Goal: Transaction & Acquisition: Purchase product/service

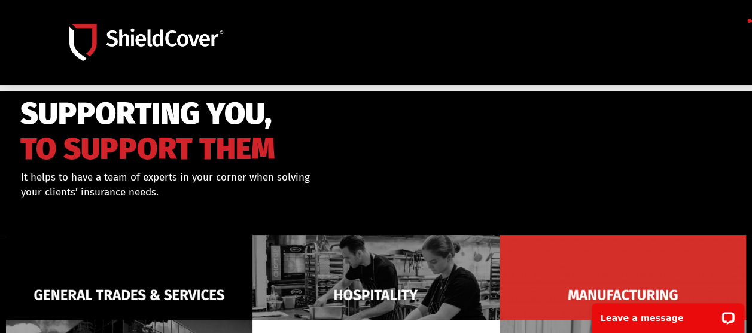
click at [326, 170] on div "It helps to have a team of experts in your corner when solving your clients’ in…" at bounding box center [221, 185] width 401 height 30
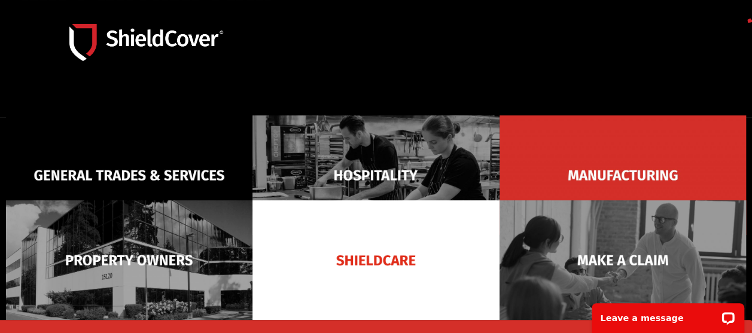
scroll to position [179, 0]
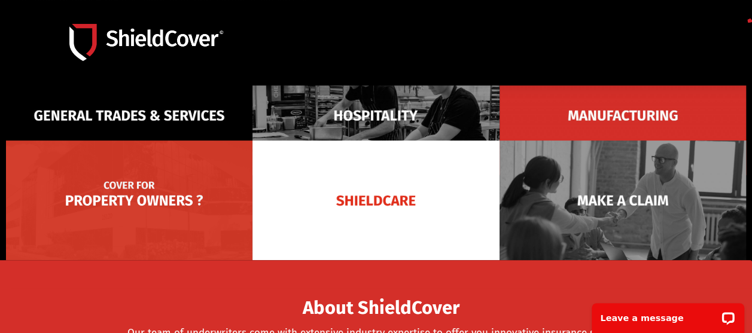
click at [170, 187] on img at bounding box center [129, 201] width 246 height 120
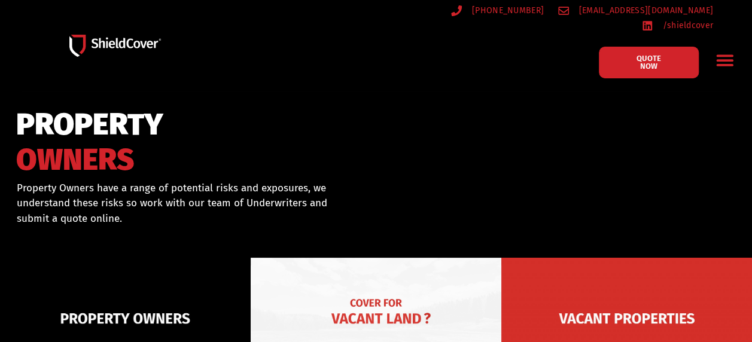
click at [346, 289] on img at bounding box center [376, 318] width 251 height 121
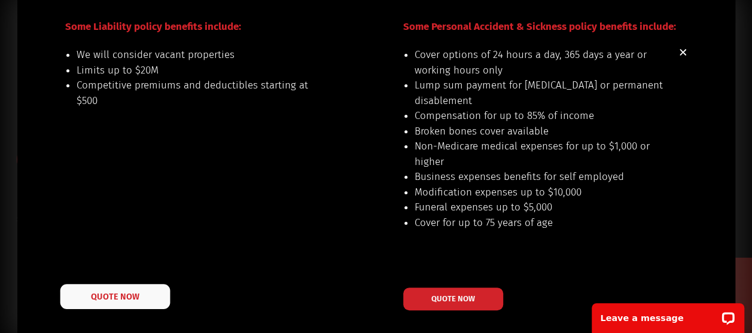
click at [135, 295] on span "QUOTE NOW" at bounding box center [115, 296] width 48 height 8
